Goal: Obtain resource: Download file/media

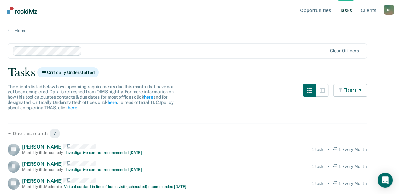
click at [4, 30] on div "Home" at bounding box center [199, 26] width 399 height 13
click at [7, 31] on div "Home" at bounding box center [199, 26] width 399 height 13
click at [11, 30] on link "Home" at bounding box center [200, 31] width 384 height 6
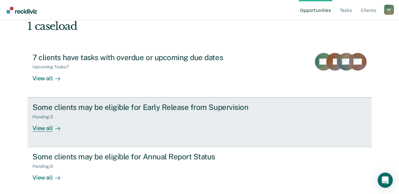
scroll to position [48, 0]
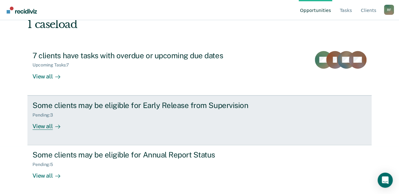
click at [47, 126] on div "View all" at bounding box center [49, 124] width 35 height 12
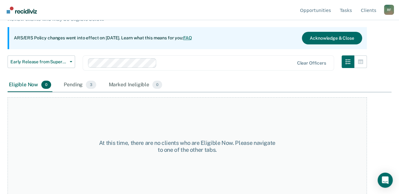
scroll to position [52, 0]
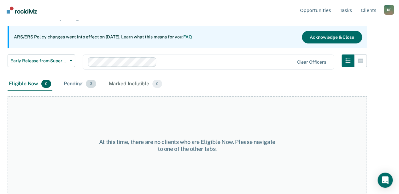
click at [79, 84] on div "Pending 3" at bounding box center [79, 84] width 35 height 14
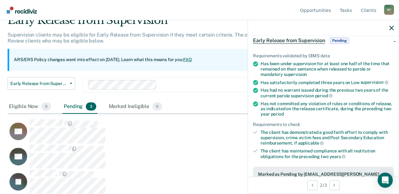
scroll to position [105, 0]
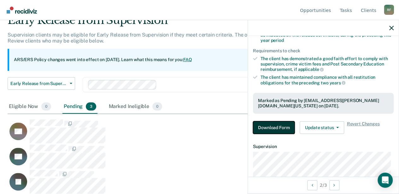
click at [270, 124] on button "Download Form" at bounding box center [274, 127] width 42 height 13
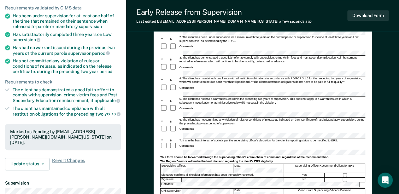
scroll to position [84, 0]
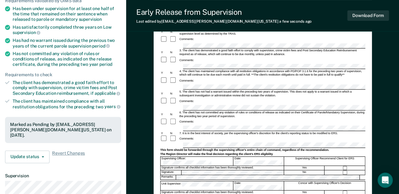
click at [158, 99] on div "Early Release from Supervision (ERS) Checklist, Recommendation, and Determinati…" at bounding box center [263, 110] width 218 height 285
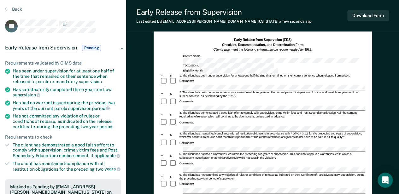
scroll to position [0, 0]
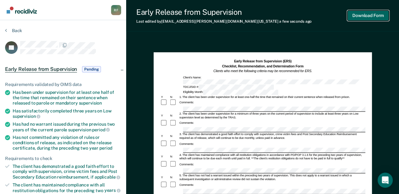
click at [364, 16] on button "Download Form" at bounding box center [368, 15] width 42 height 10
